Goal: Task Accomplishment & Management: Use online tool/utility

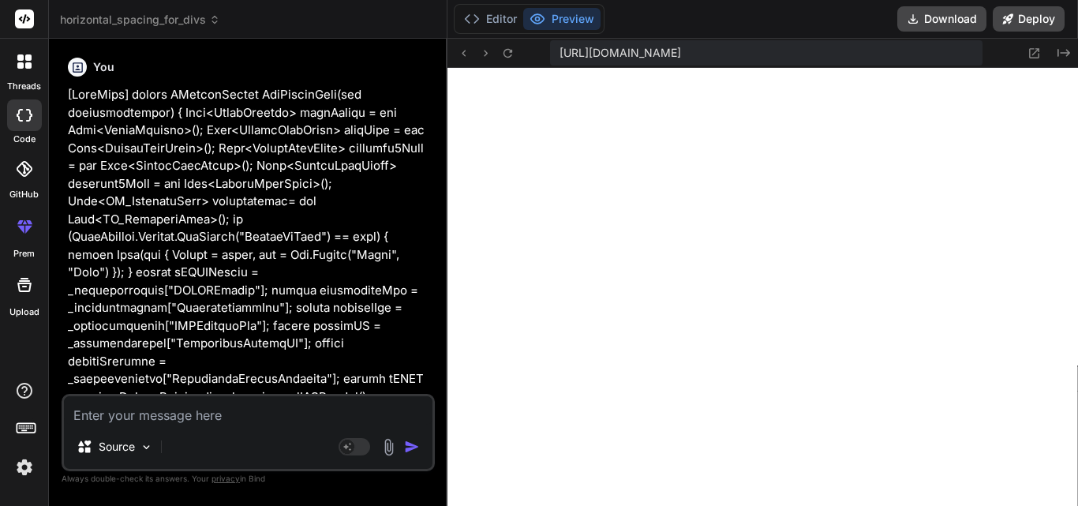
scroll to position [1657, 0]
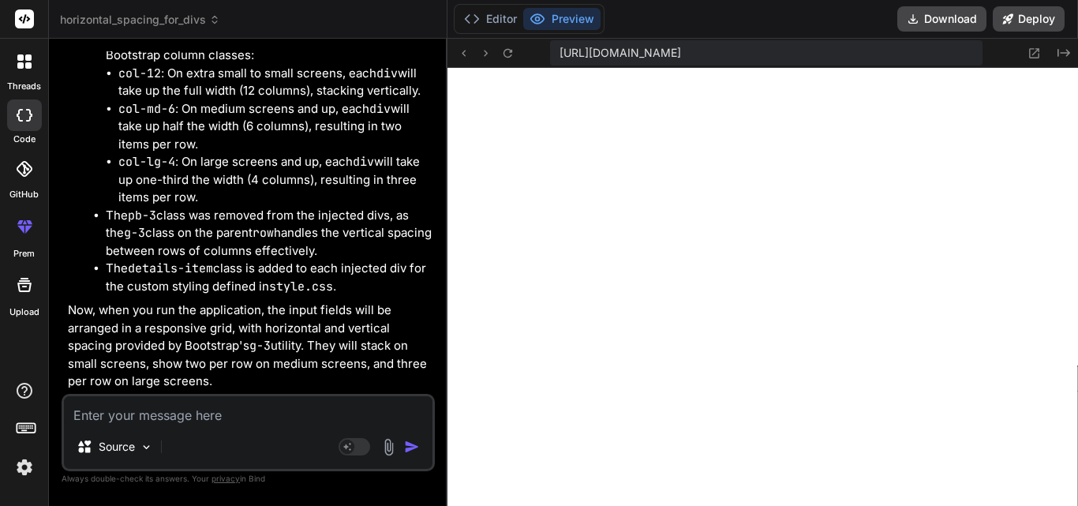
type textarea "function AddControlsBindCallDetails(residentNoteKey) { debugger; $("#_ucCRMCall…"
type textarea "x"
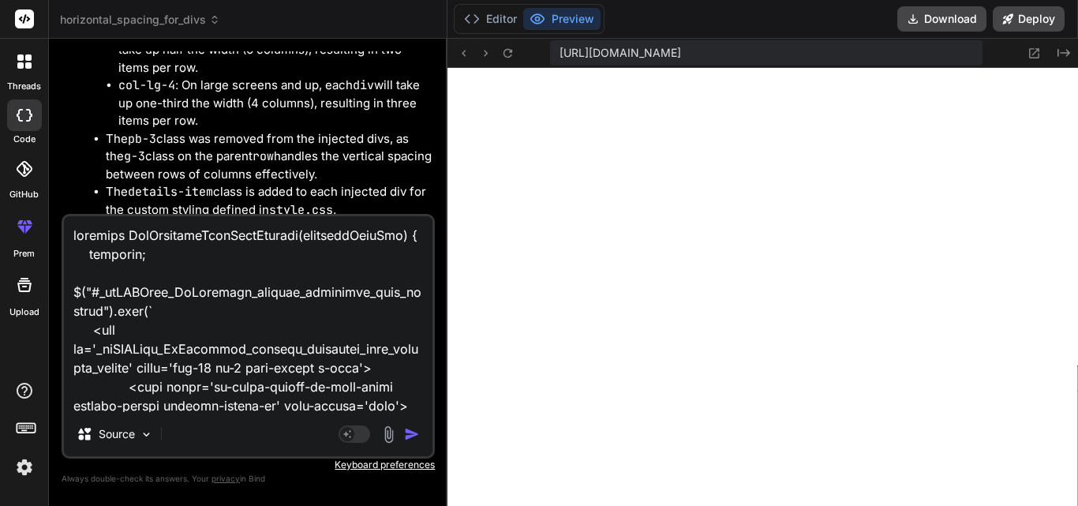
scroll to position [6366, 0]
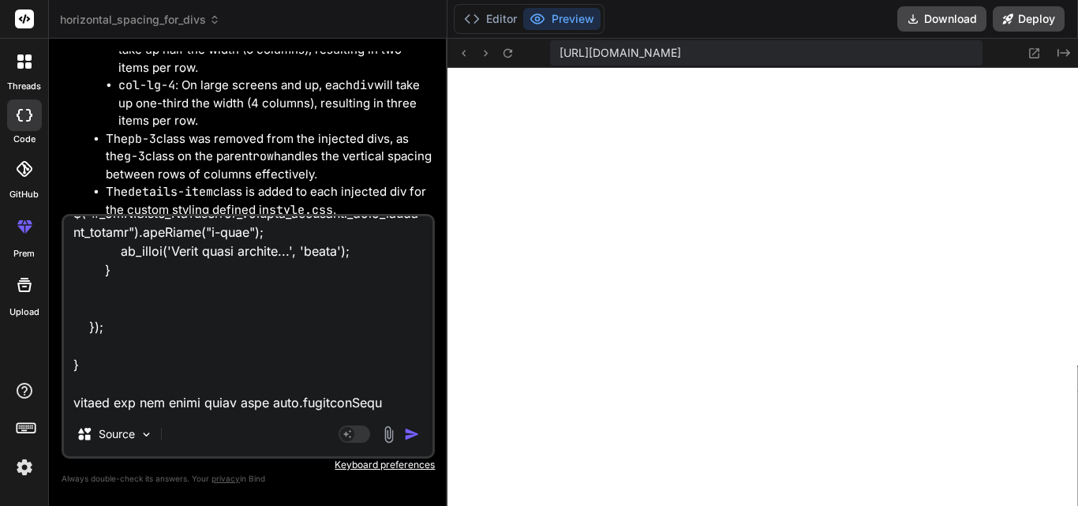
type textarea "function AddControlsBindCallDetails(residentNoteKey) { debugger; $("#_ucCRMCall…"
click at [413, 433] on img "button" at bounding box center [412, 434] width 16 height 16
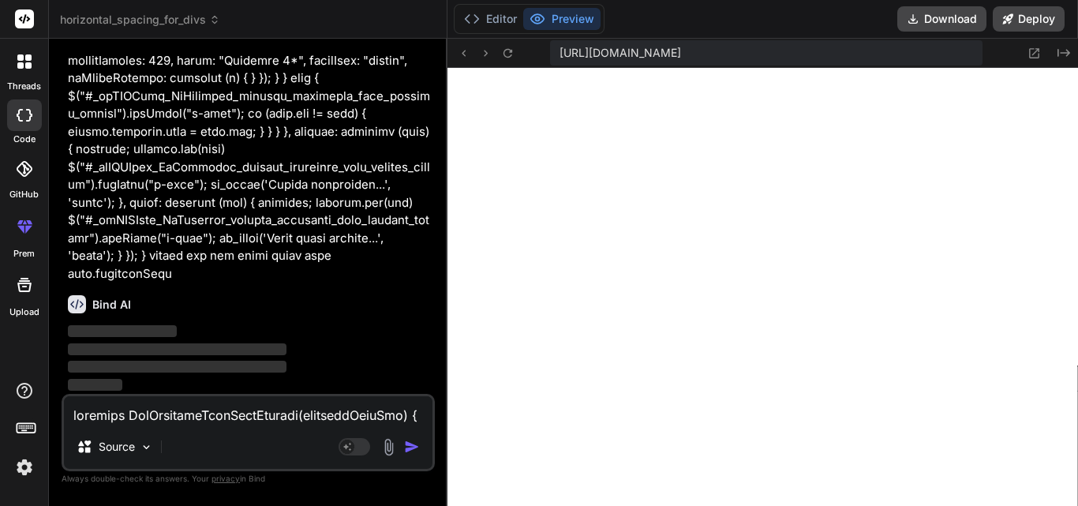
scroll to position [9456, 0]
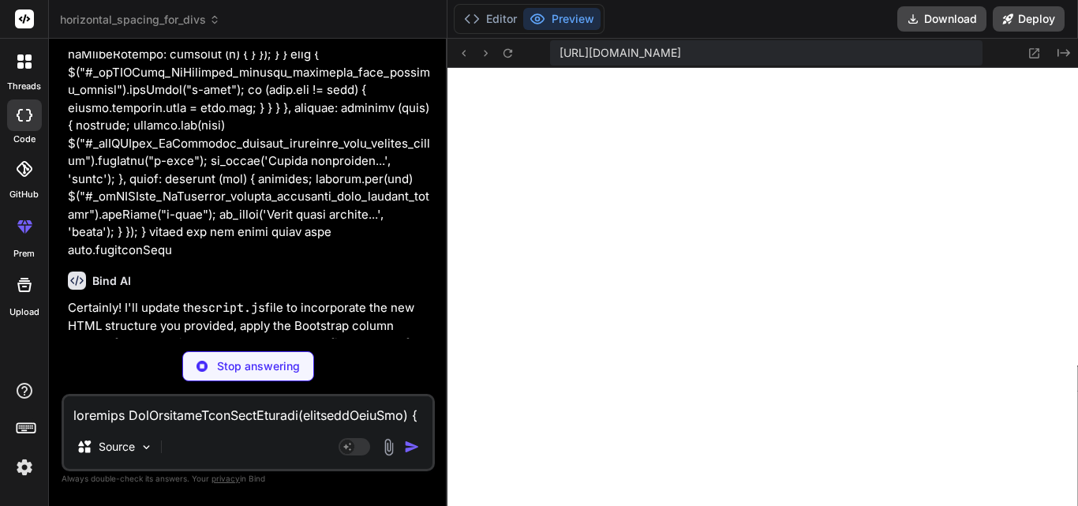
type textarea "x"
type textarea "available } }); }"
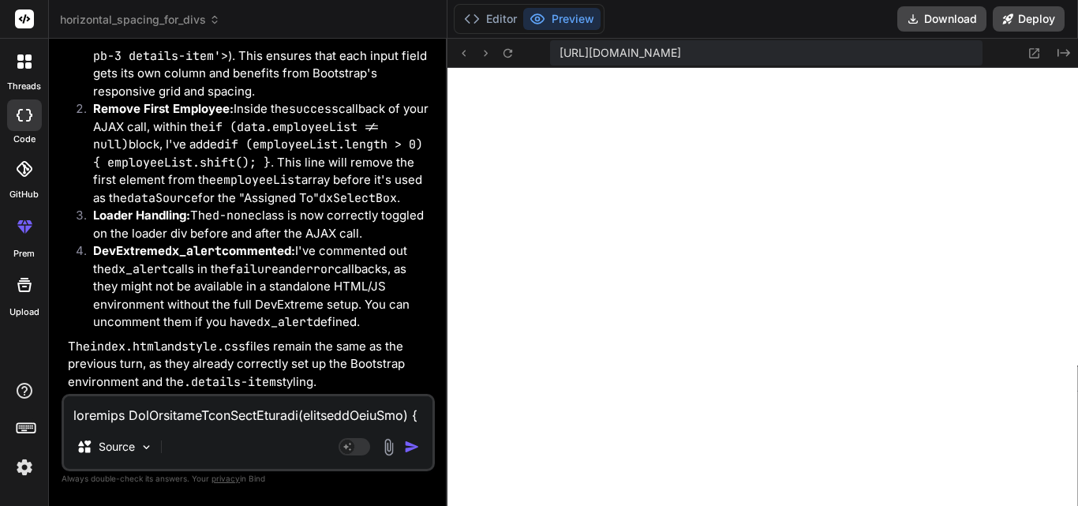
scroll to position [10139, 0]
click at [940, 20] on button "Download" at bounding box center [941, 18] width 89 height 25
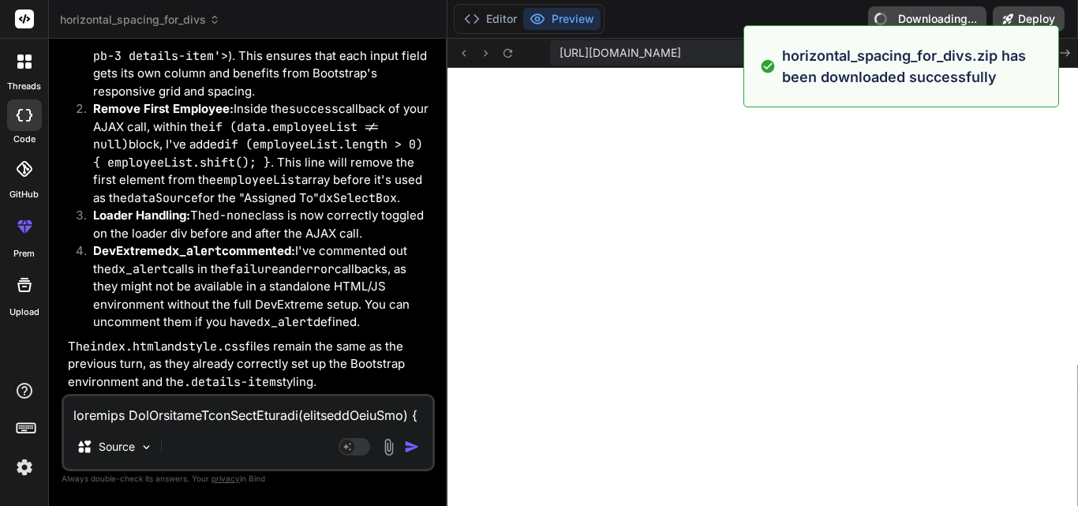
type textarea "x"
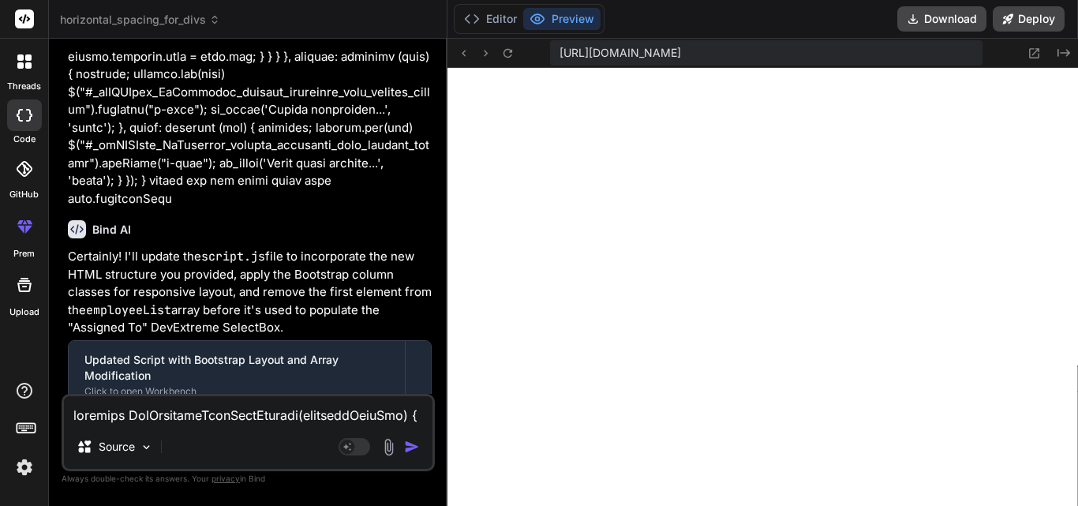
scroll to position [9586, 0]
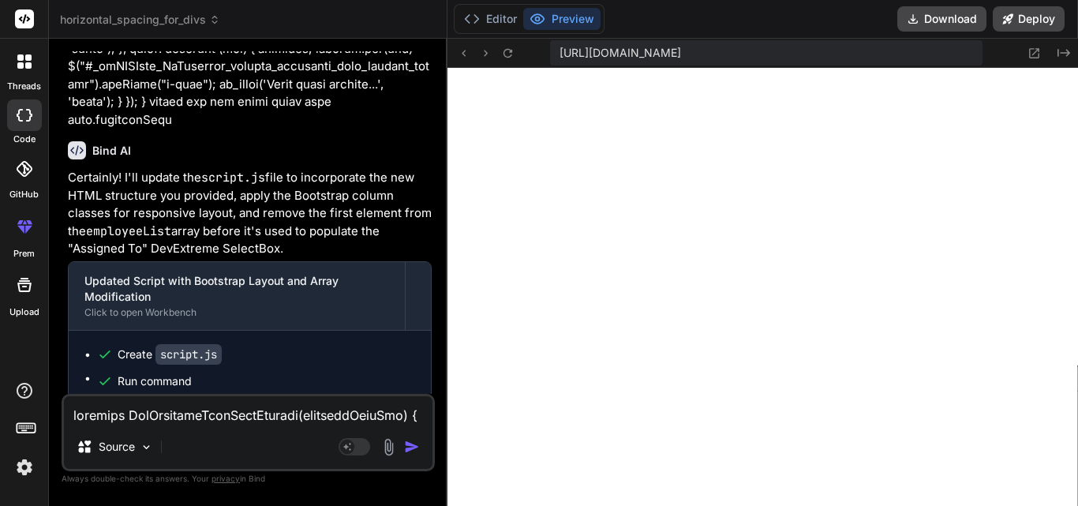
click at [175, 414] on textarea at bounding box center [248, 410] width 369 height 28
type textarea "N"
type textarea "x"
type textarea "Ne"
type textarea "x"
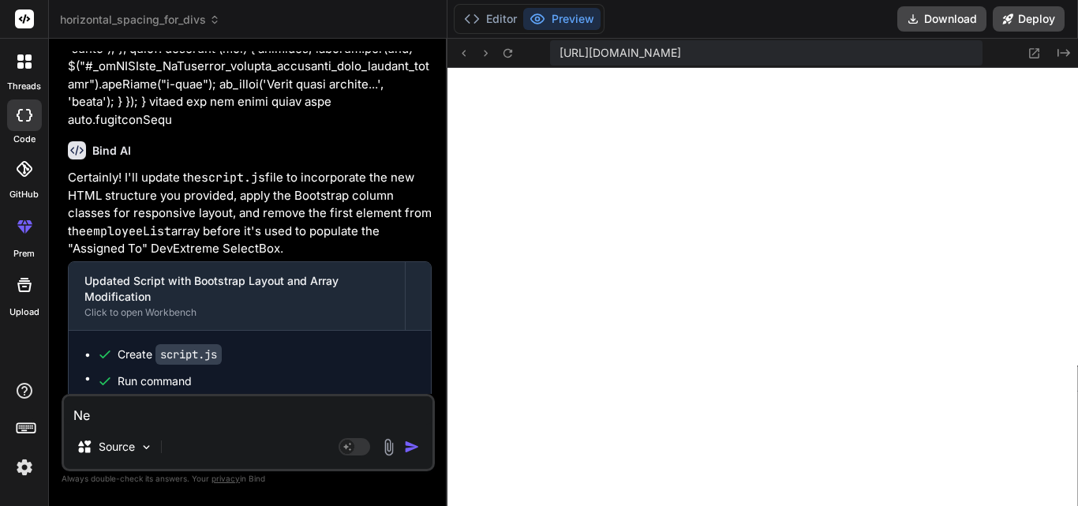
type textarea "Nee"
type textarea "x"
type textarea "Need"
type textarea "x"
type textarea "Need"
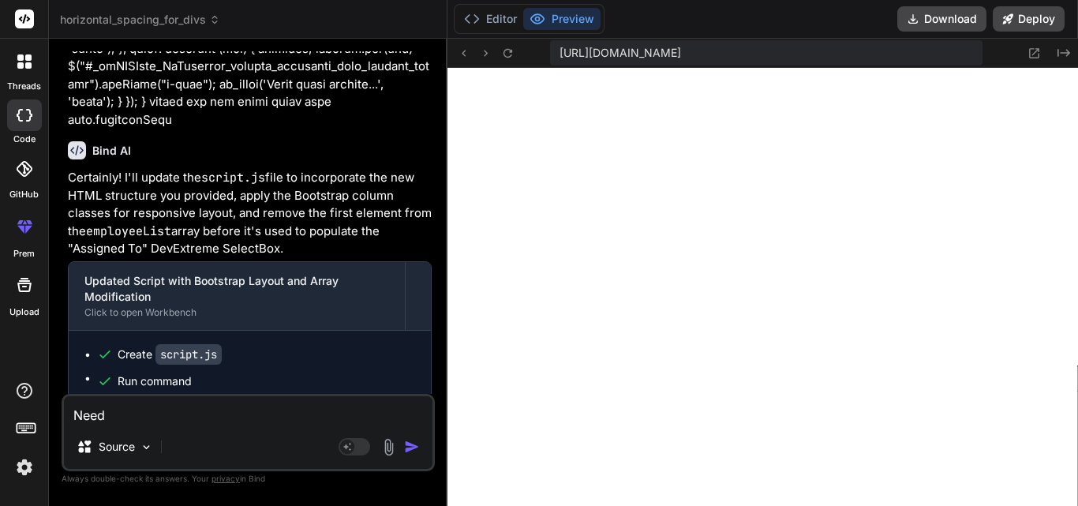
type textarea "x"
type textarea "Need t"
type textarea "x"
type textarea "Need to"
type textarea "x"
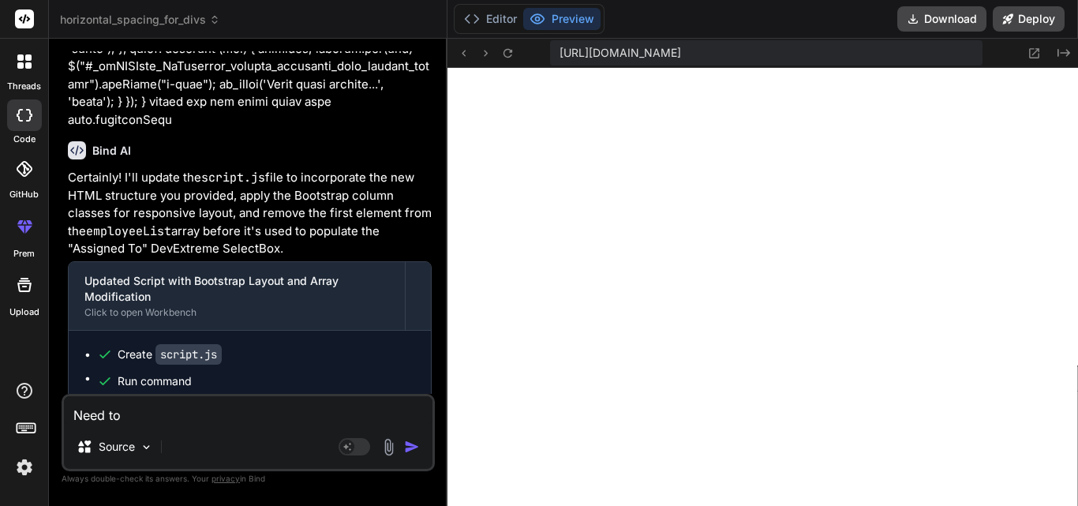
type textarea "Need to"
type textarea "x"
type textarea "Need to r"
type textarea "x"
type textarea "Need to re"
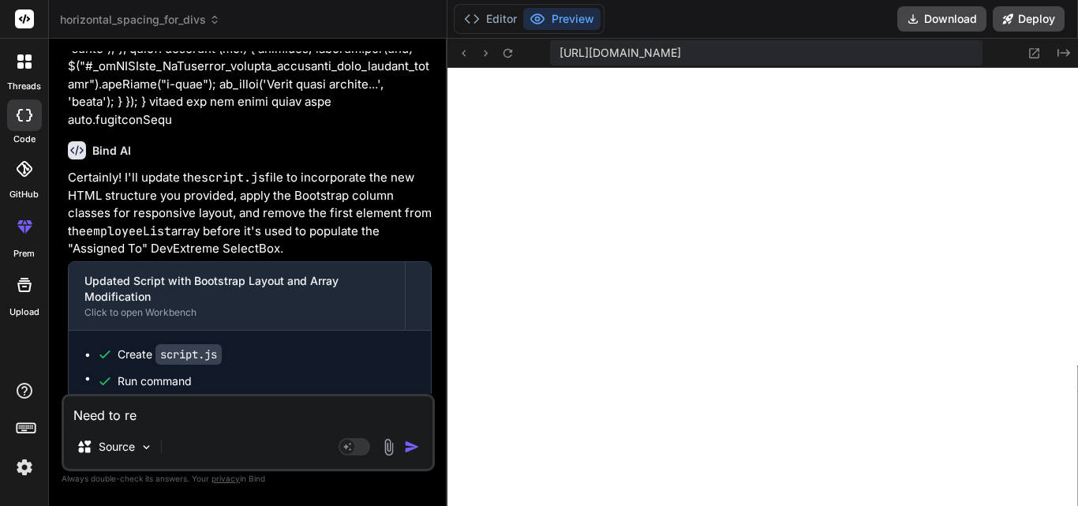
type textarea "x"
type textarea "Need to rem"
type textarea "x"
type textarea "Need to remo"
type textarea "x"
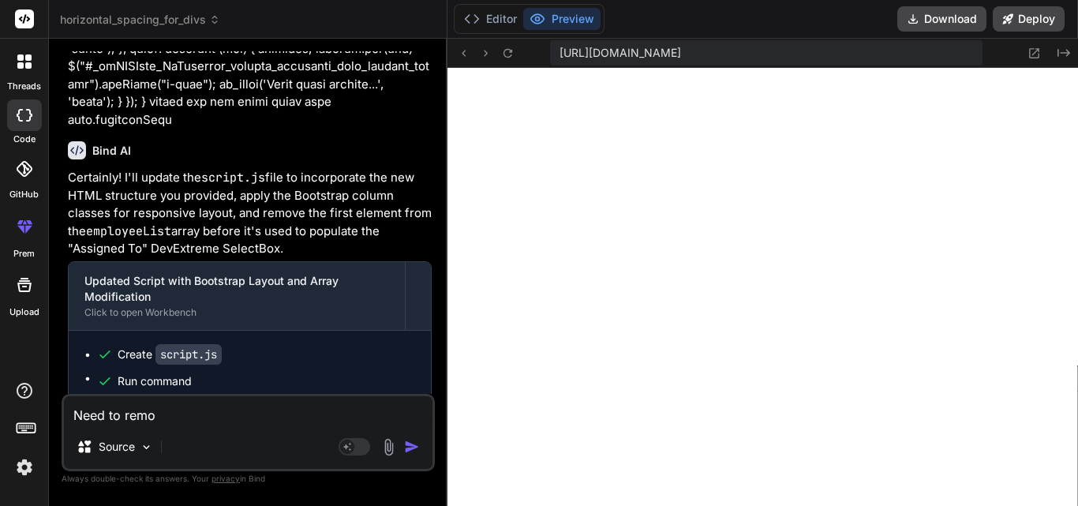
type textarea "Need to remov"
type textarea "x"
type textarea "Need to remove"
type textarea "x"
type textarea "Need to remove"
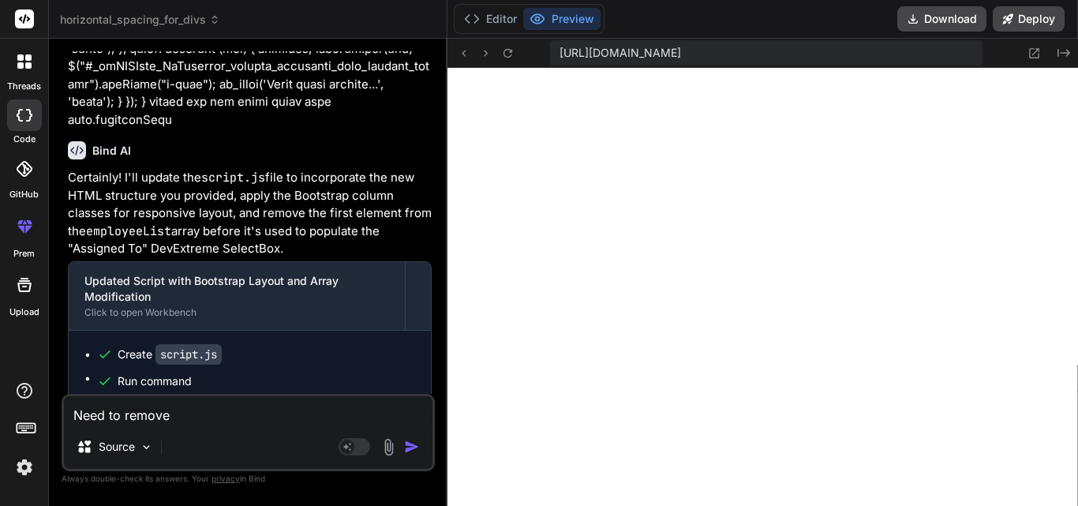
type textarea "x"
type textarea "Need to remove i"
type textarea "x"
type textarea "Need to remove if"
type textarea "x"
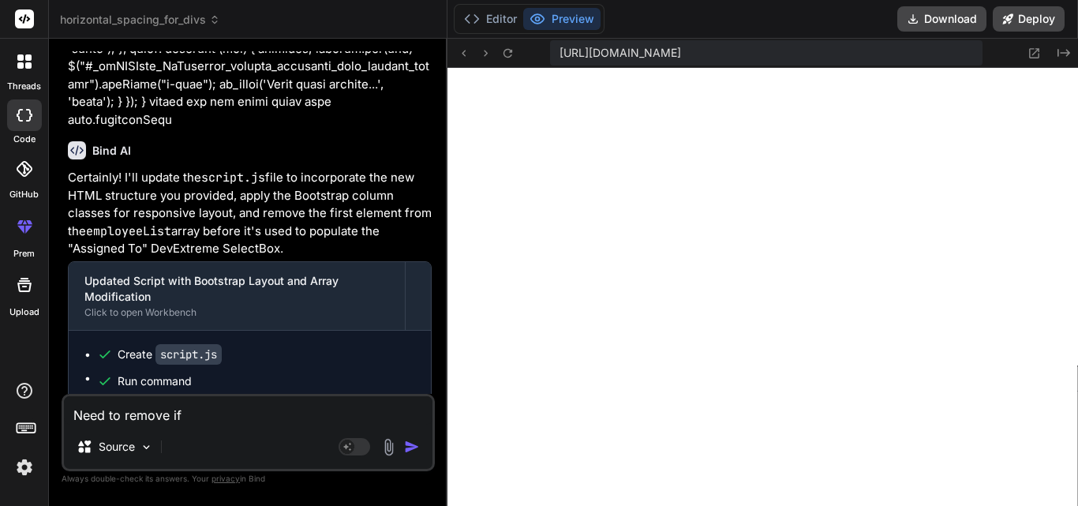
type textarea "Need to remove if"
type textarea "x"
type textarea "Need to remove if e"
type textarea "x"
type textarea "Need to remove if em"
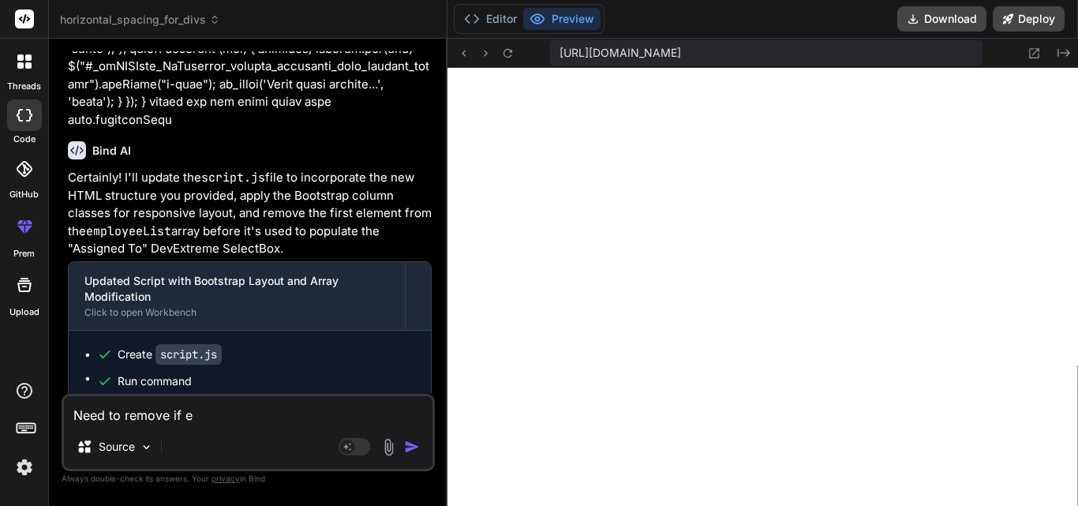
type textarea "x"
type textarea "Need to remove if emp"
type textarea "x"
type textarea "Need to remove if empl"
type textarea "x"
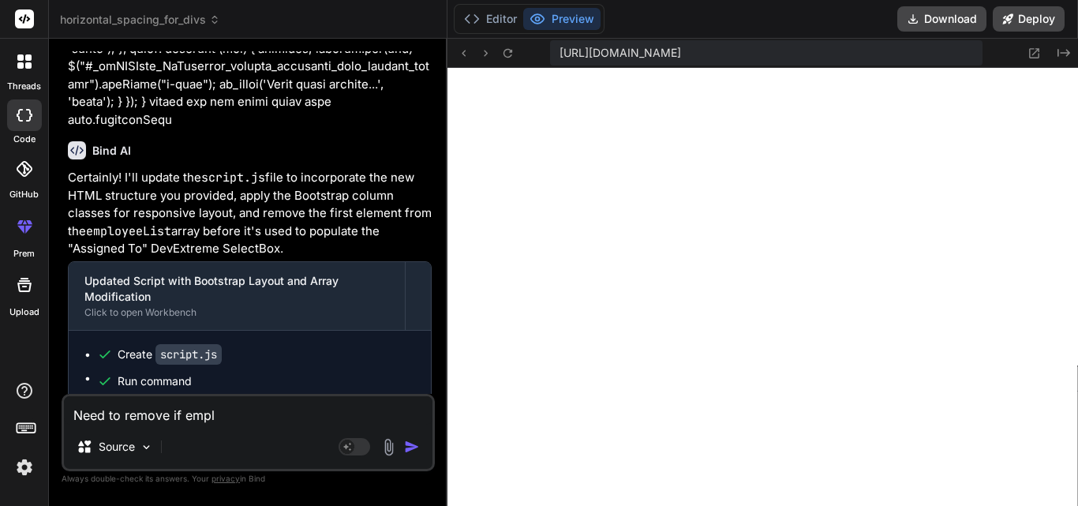
type textarea "Need to remove if emplo"
type textarea "x"
type textarea "Need to remove if employ"
type textarea "x"
type textarea "Need to remove if employe"
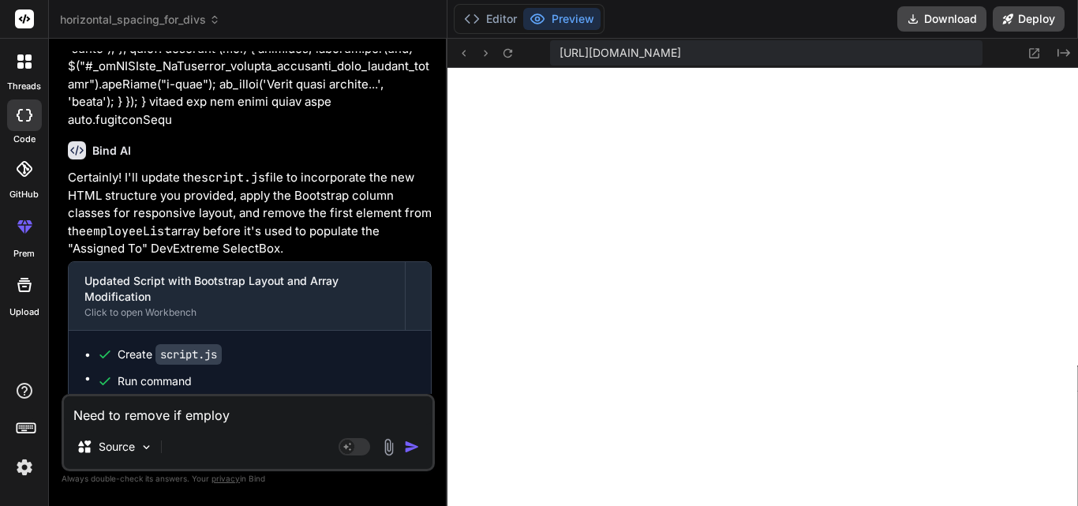
type textarea "x"
type textarea "Need to remove if employee"
type textarea "x"
type textarea "Need to remove if employeek"
type textarea "x"
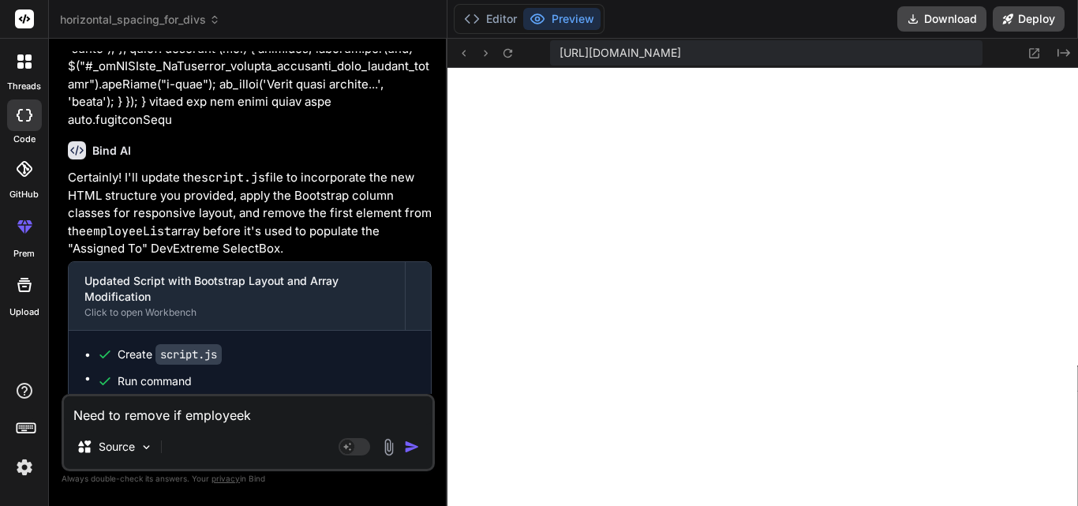
type textarea "Need to remove if employeeke"
type textarea "x"
type textarea "Need to remove if employeekey"
type textarea "x"
type textarea "Need to remove if employeekey"
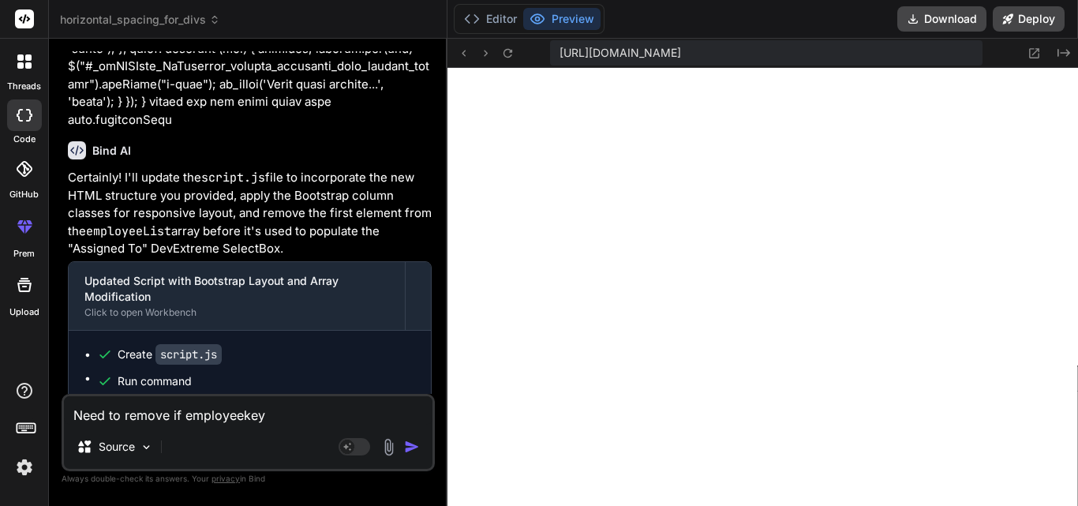
type textarea "x"
type textarea "Need to remove if employeekey i"
type textarea "x"
type textarea "Need to remove if employeekey is"
type textarea "x"
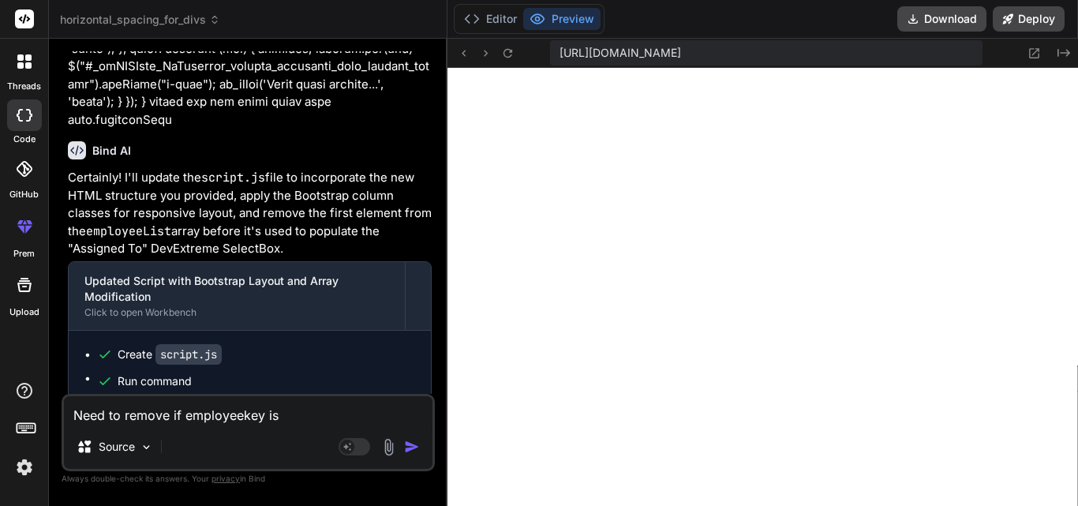
type textarea "Need to remove if employeekey is"
type textarea "x"
type textarea "Need to remove if employeekey is 0"
type textarea "x"
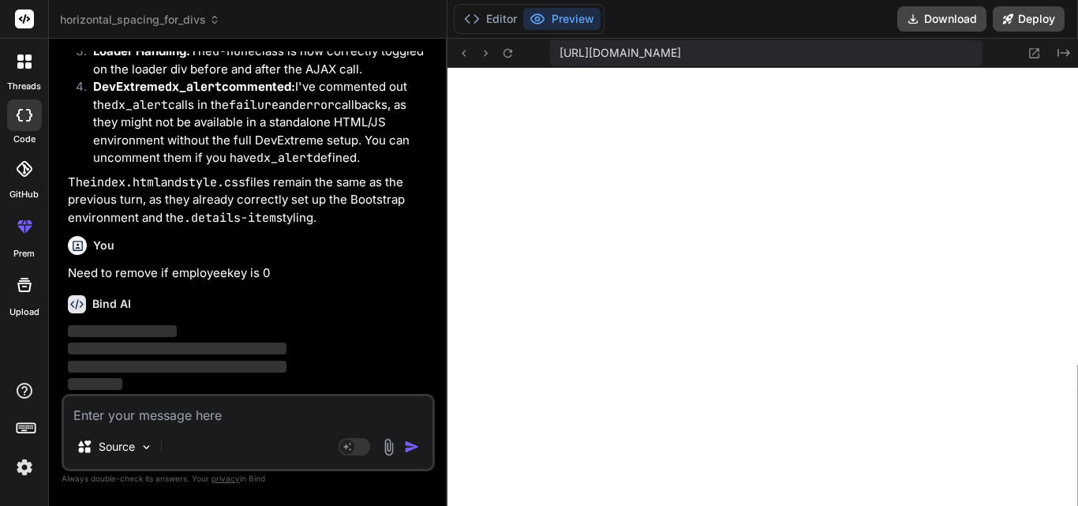
scroll to position [10303, 0]
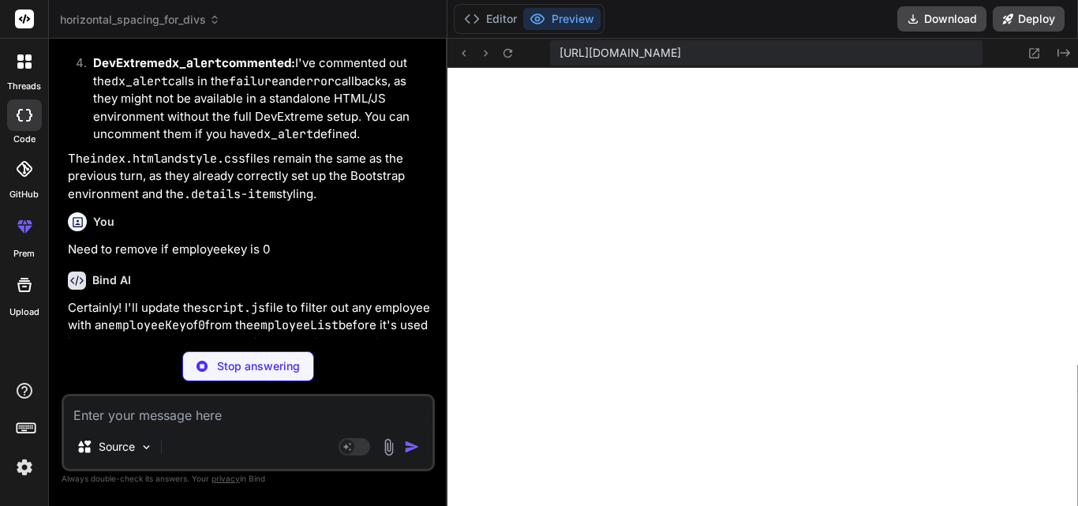
type textarea "x"
type textarea "}"
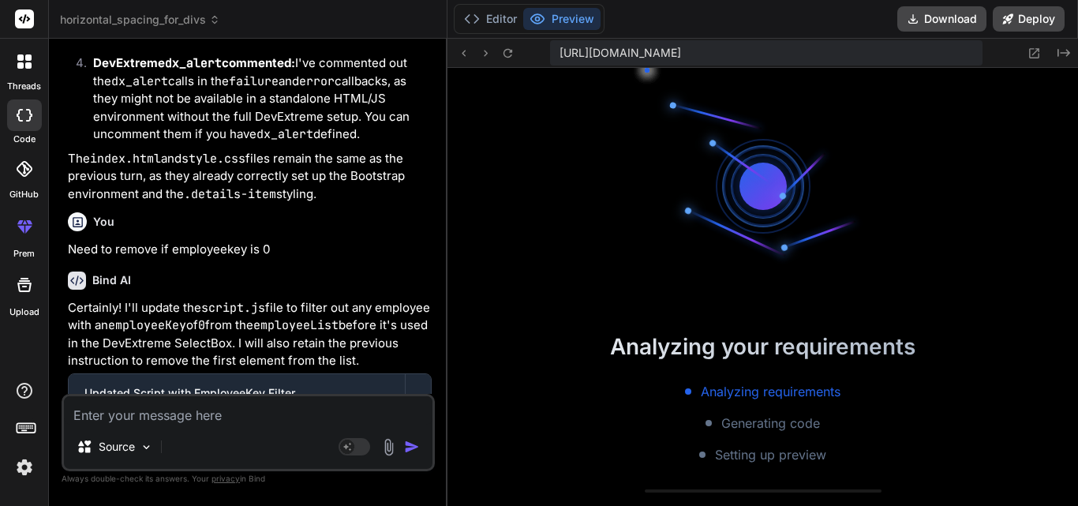
scroll to position [10806, 0]
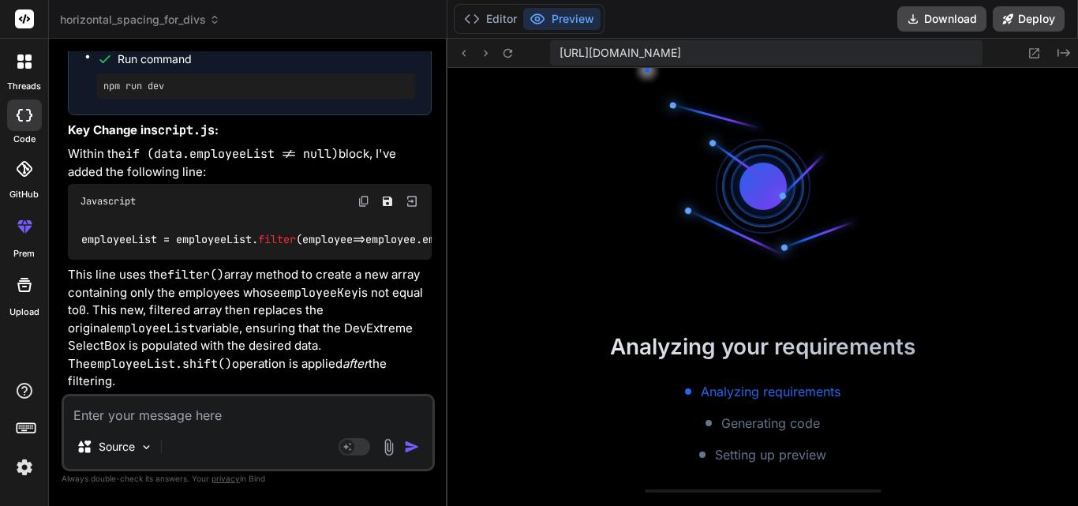
click at [329, 293] on p "This line uses the filter() array method to create a new array containing only …" at bounding box center [250, 328] width 364 height 125
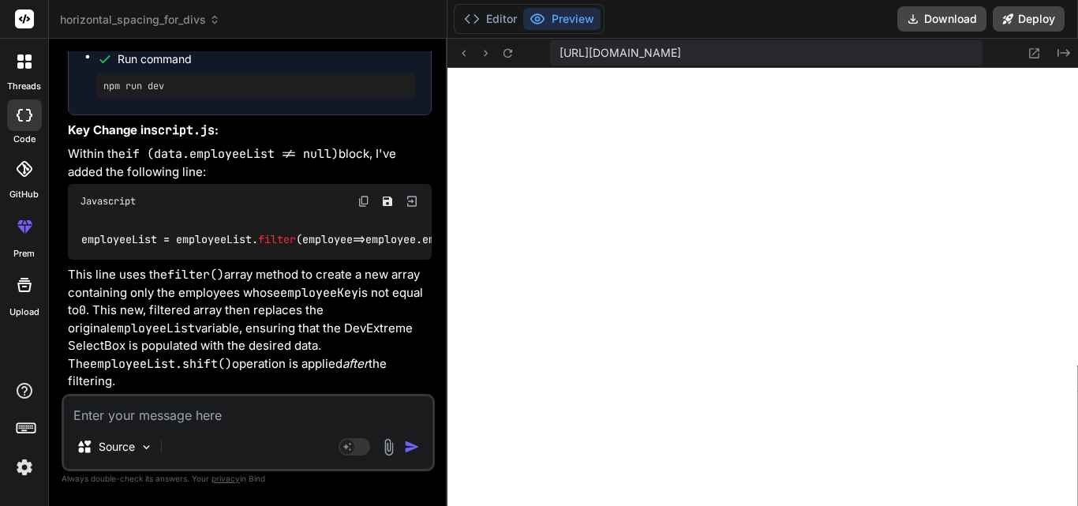
scroll to position [3567, 0]
click at [965, 12] on button "Download" at bounding box center [941, 18] width 89 height 25
type textarea "x"
